Goal: Use online tool/utility

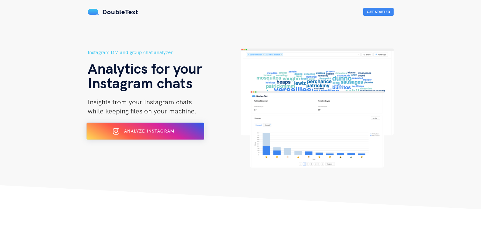
click at [145, 126] on button "Analyze Instagram" at bounding box center [146, 131] width 118 height 17
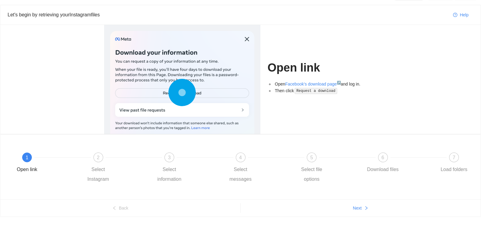
scroll to position [23, 0]
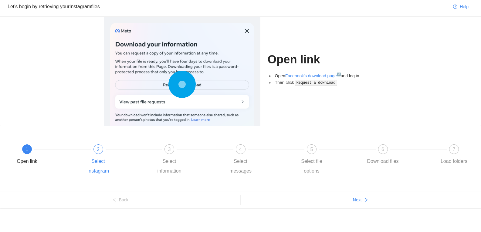
click at [97, 163] on div "Select Instagram" at bounding box center [98, 166] width 35 height 19
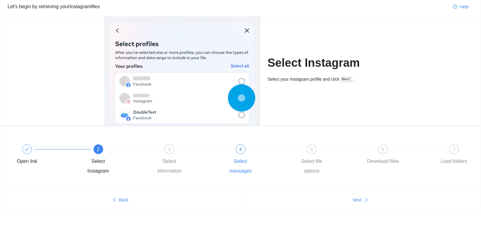
click at [250, 154] on div "4 Select messages" at bounding box center [258, 160] width 71 height 32
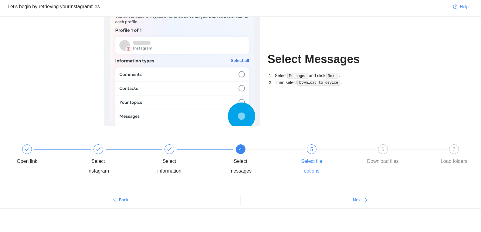
click at [317, 153] on div "5 Select file options" at bounding box center [329, 160] width 71 height 32
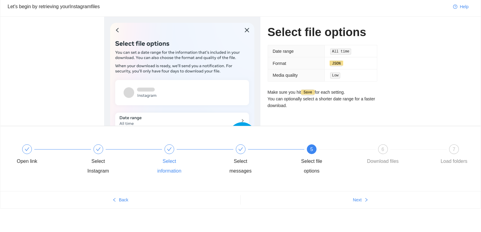
click at [177, 163] on div "Select information" at bounding box center [169, 166] width 35 height 19
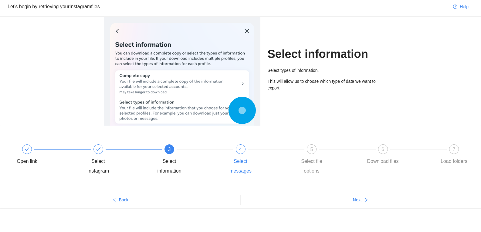
click at [234, 152] on div "4 Select messages" at bounding box center [258, 160] width 71 height 32
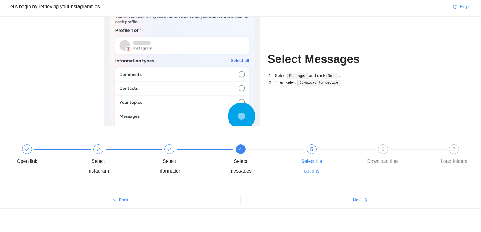
click at [304, 150] on div "5 Select file options" at bounding box center [329, 160] width 71 height 32
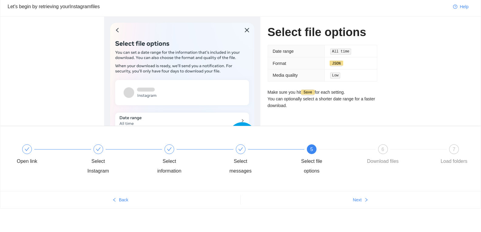
click at [339, 153] on div "5 Select file options" at bounding box center [329, 160] width 71 height 32
click at [379, 153] on div "6 Download files" at bounding box center [400, 155] width 71 height 22
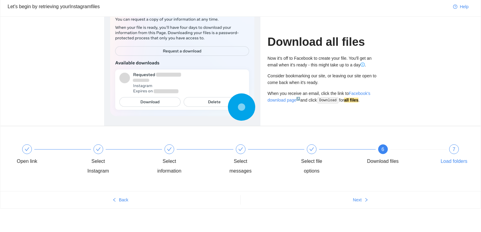
click at [452, 153] on div "7" at bounding box center [454, 149] width 10 height 10
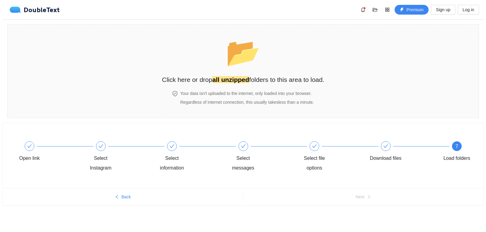
scroll to position [0, 0]
click at [261, 81] on h2 "Click here or drop all unzipped folders to this area to load." at bounding box center [243, 80] width 162 height 10
